Goal: Navigation & Orientation: Go to known website

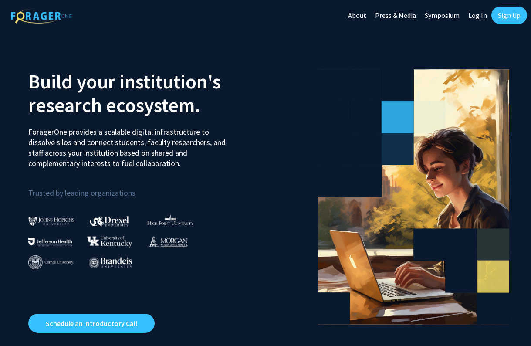
click at [477, 19] on link "Log In" at bounding box center [477, 15] width 27 height 31
select select
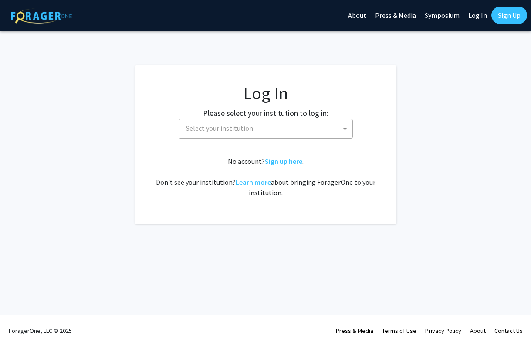
click at [289, 136] on span "Select your institution" at bounding box center [268, 128] width 170 height 18
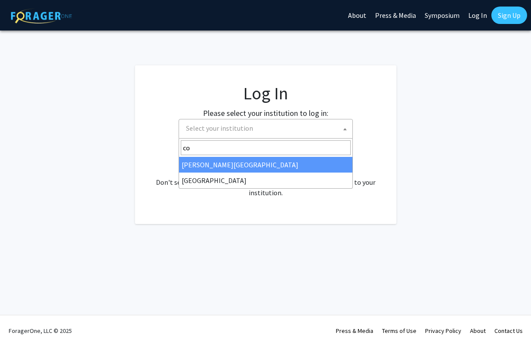
type input "c"
type input "C"
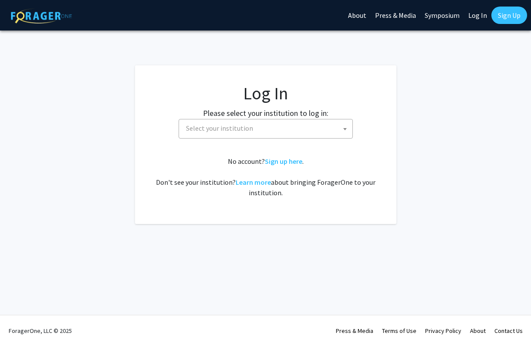
click at [410, 145] on fg-login "Log In Please select your institution to log in: [GEOGRAPHIC_DATA] [GEOGRAPHIC_…" at bounding box center [265, 144] width 531 height 159
click at [474, 14] on link "Log In" at bounding box center [477, 15] width 27 height 31
click at [315, 132] on span "Select your institution" at bounding box center [268, 128] width 170 height 18
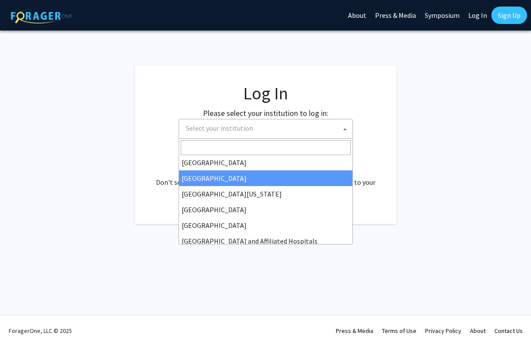
scroll to position [68, 0]
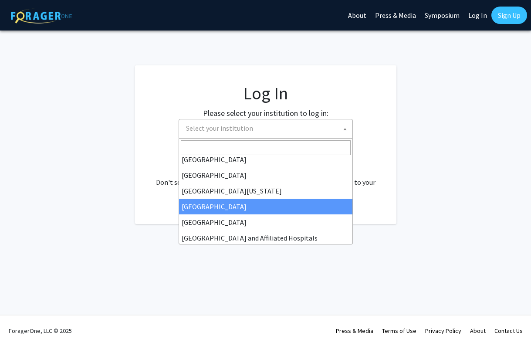
select select "12"
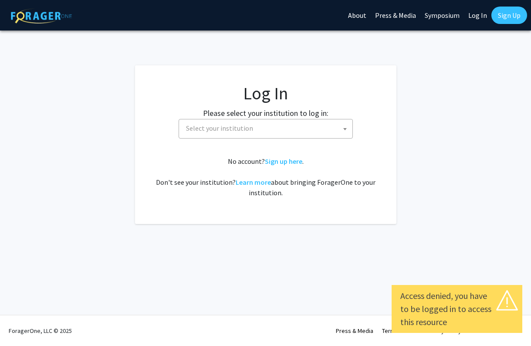
select select
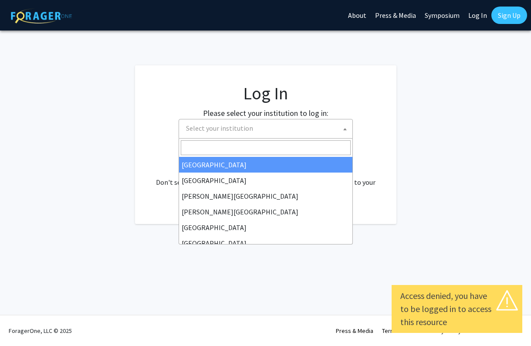
click at [258, 126] on span "Select your institution" at bounding box center [268, 128] width 170 height 18
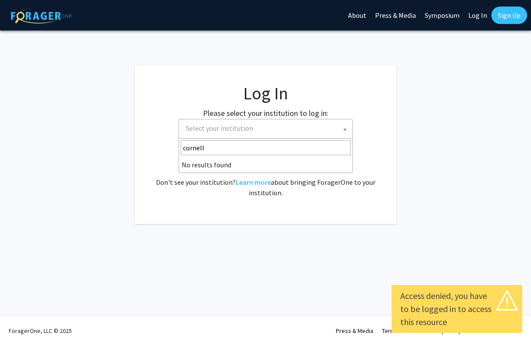
type input "cornell"
click at [227, 171] on li "No results found" at bounding box center [265, 165] width 173 height 16
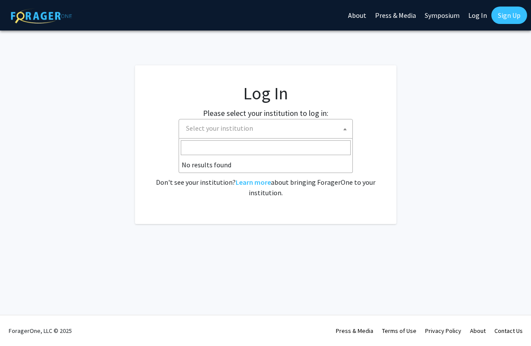
click at [400, 155] on fg-login "Log In Please select your institution to log in: [GEOGRAPHIC_DATA] [GEOGRAPHIC_…" at bounding box center [265, 144] width 531 height 159
click at [294, 166] on div "No account? Sign up here . Don't see your institution? Learn more about bringin…" at bounding box center [266, 177] width 227 height 42
click at [296, 159] on link "Sign up here" at bounding box center [283, 161] width 37 height 9
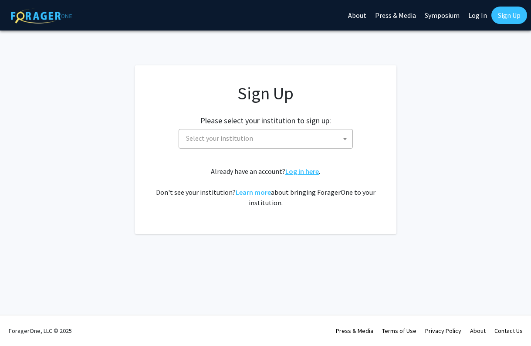
click at [295, 172] on link "Log in here" at bounding box center [302, 171] width 34 height 9
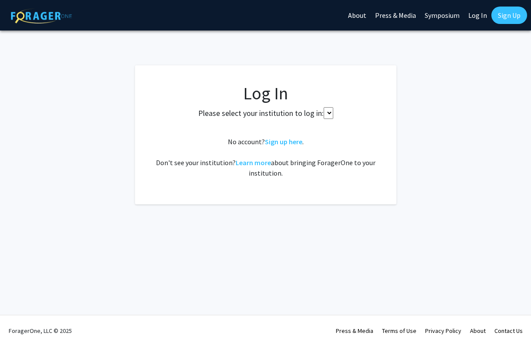
select select
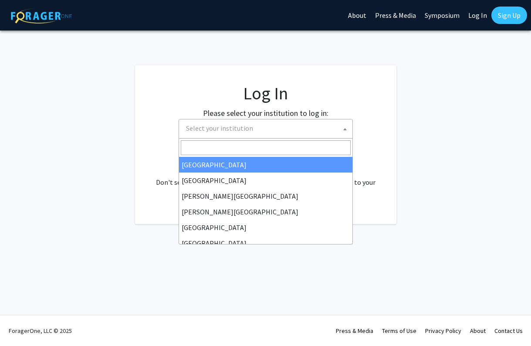
click at [266, 129] on span "Select your institution" at bounding box center [268, 128] width 170 height 18
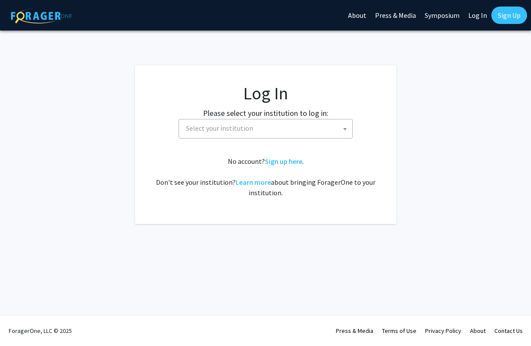
click at [398, 145] on fg-login "Log In Please select your institution to log in: [GEOGRAPHIC_DATA] [GEOGRAPHIC_…" at bounding box center [265, 144] width 531 height 159
click at [252, 183] on link "Learn more" at bounding box center [253, 182] width 35 height 9
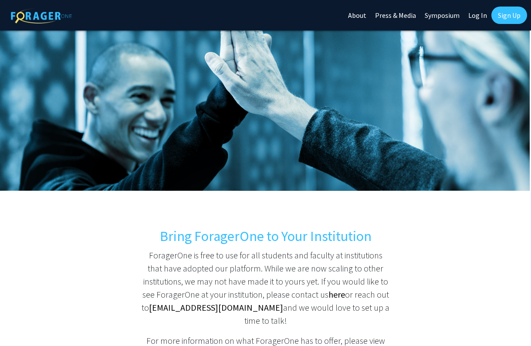
click at [52, 9] on img at bounding box center [41, 15] width 61 height 15
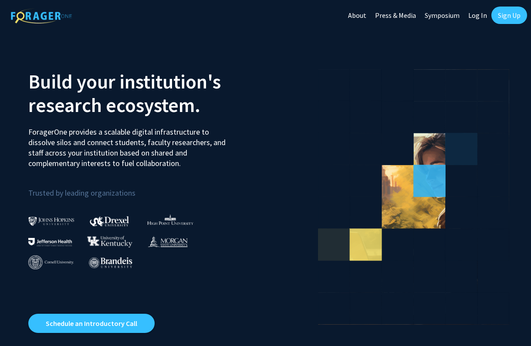
click at [479, 17] on link "Log In" at bounding box center [477, 15] width 27 height 31
select select
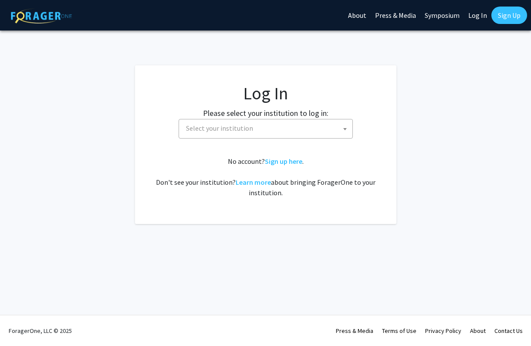
click at [275, 129] on span "Select your institution" at bounding box center [268, 128] width 170 height 18
type input "cornell"
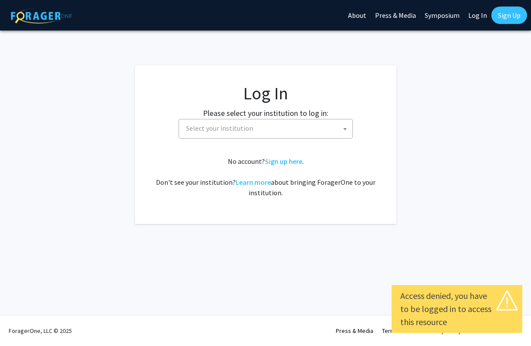
select select
click at [210, 130] on span "Select your institution" at bounding box center [219, 128] width 67 height 9
type input "cornell"
